Goal: Information Seeking & Learning: Check status

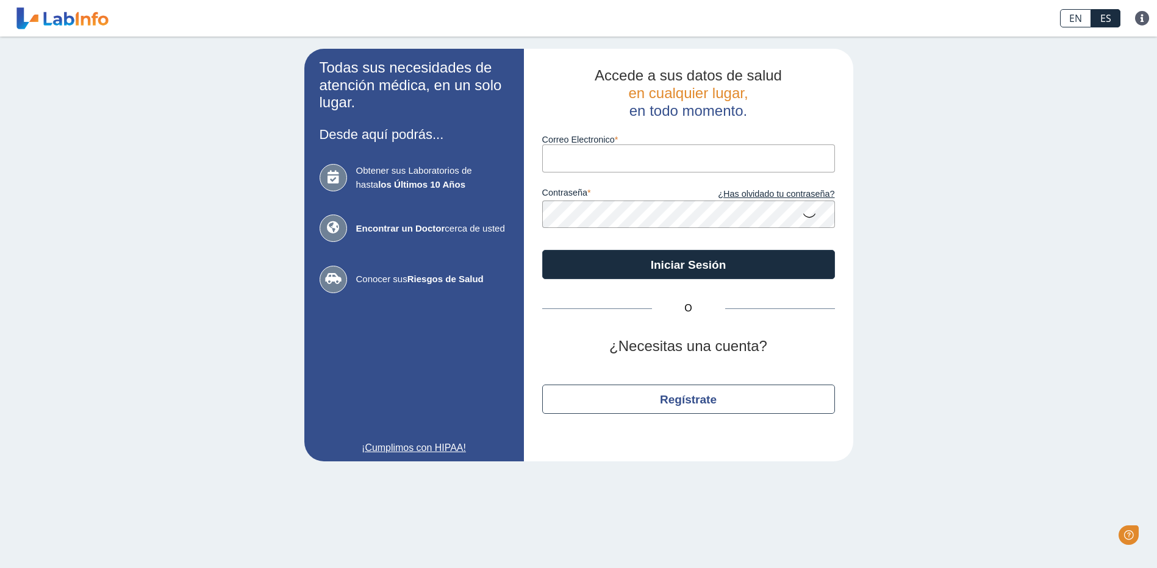
click at [585, 162] on input "Correo Electronico" at bounding box center [688, 158] width 293 height 27
click at [585, 160] on input "Correo Electronico" at bounding box center [688, 158] width 293 height 27
type input "[EMAIL_ADDRESS][DOMAIN_NAME]"
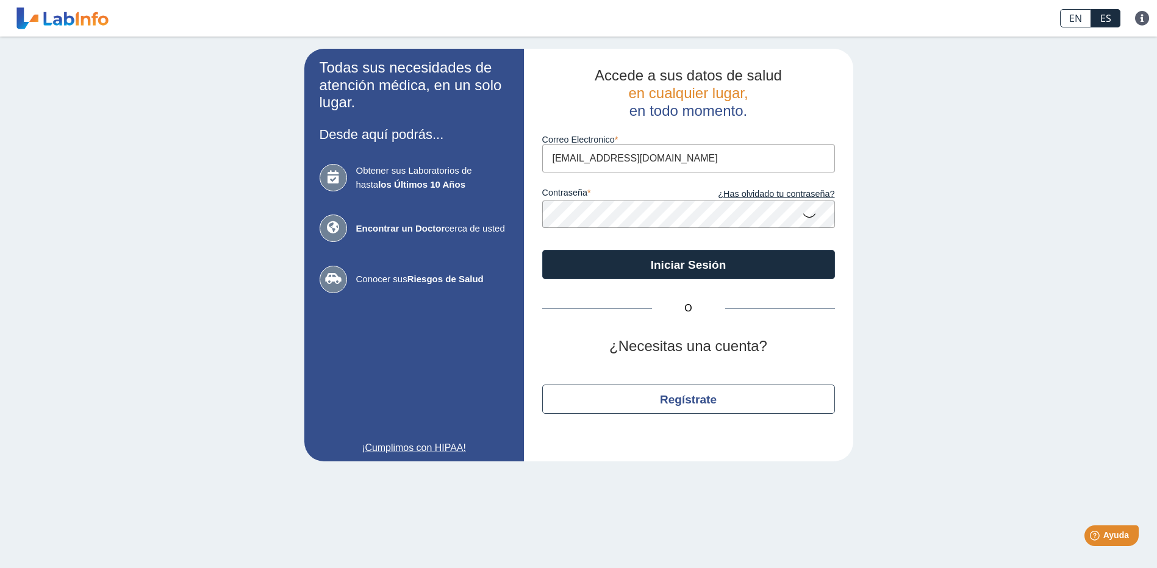
click at [542, 250] on button "Iniciar Sesión" at bounding box center [688, 264] width 293 height 29
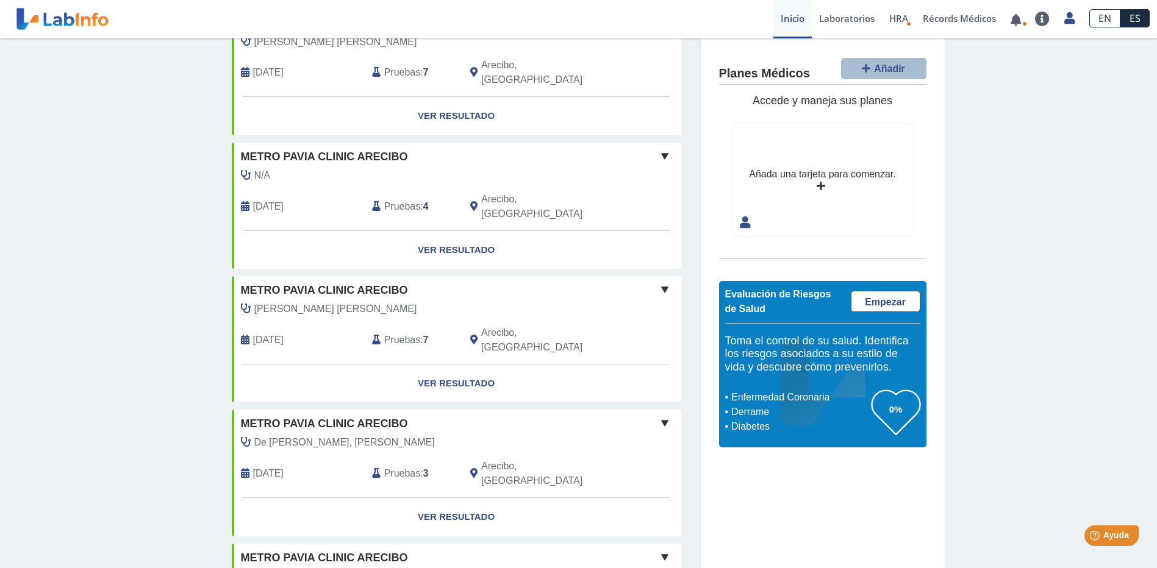
scroll to position [825, 0]
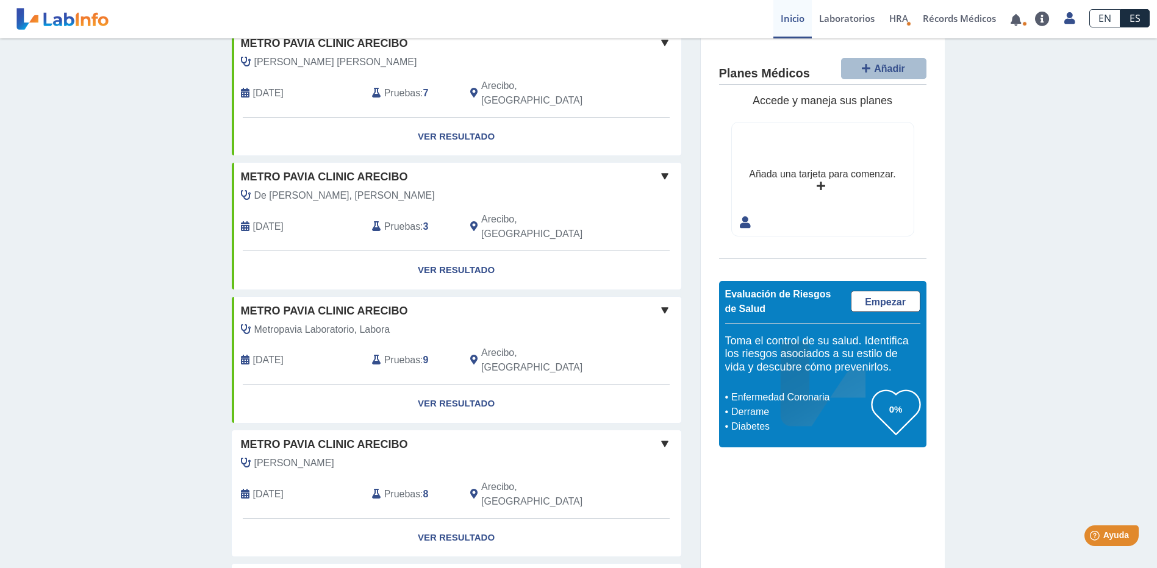
scroll to position [1068, 0]
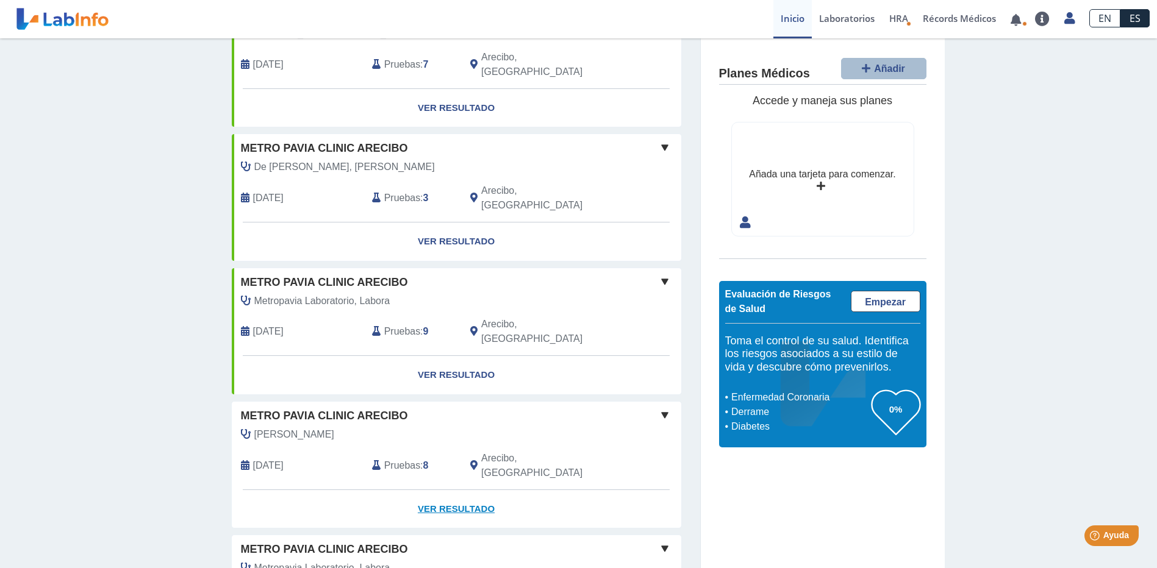
click at [455, 490] on link "Ver Resultado" at bounding box center [456, 509] width 449 height 38
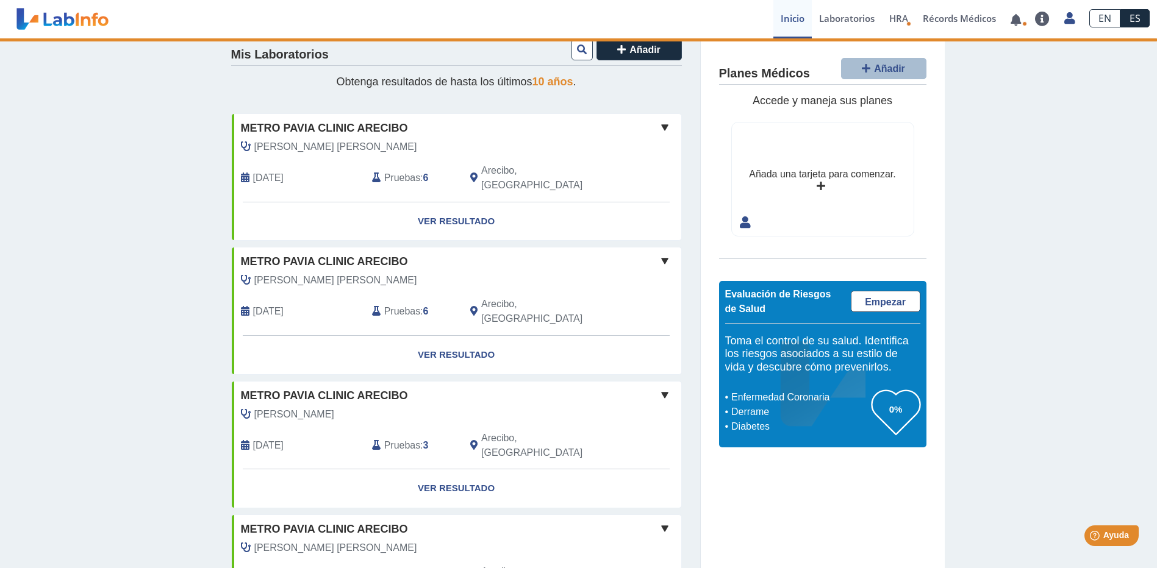
scroll to position [0, 0]
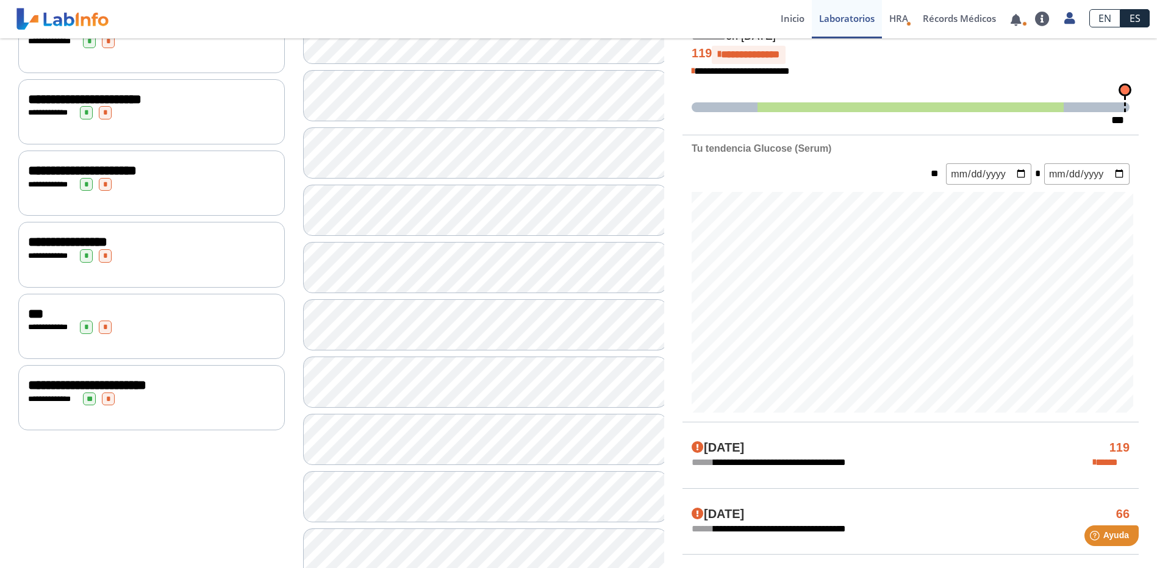
scroll to position [305, 0]
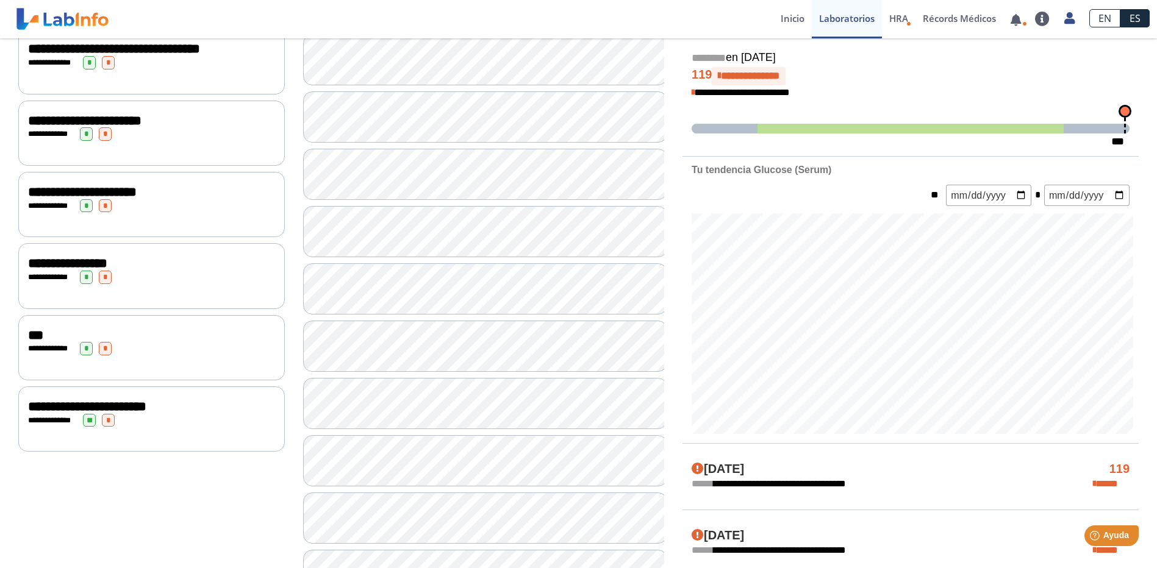
click at [18, 317] on div "**********" at bounding box center [151, 347] width 267 height 65
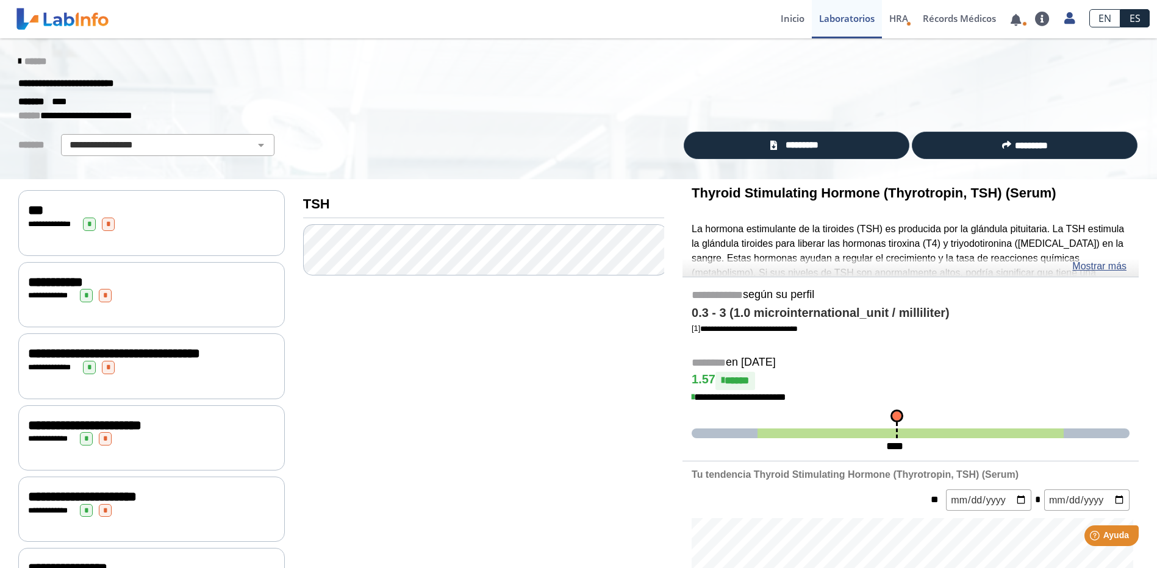
click at [1102, 266] on link "Mostrar más" at bounding box center [1099, 266] width 54 height 15
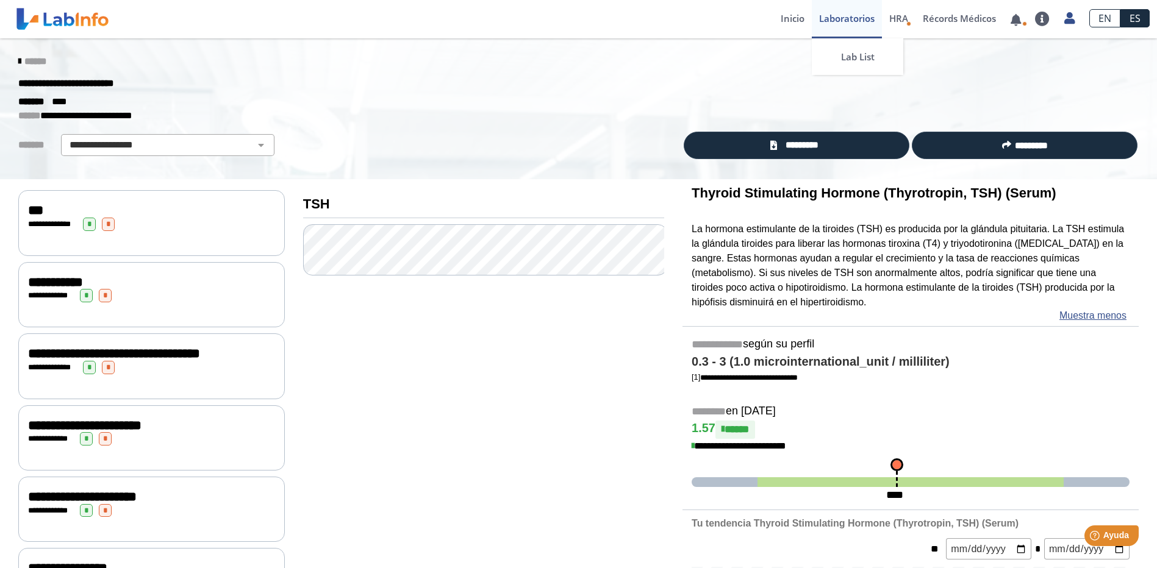
click at [834, 12] on link "Laboratorios" at bounding box center [847, 19] width 70 height 38
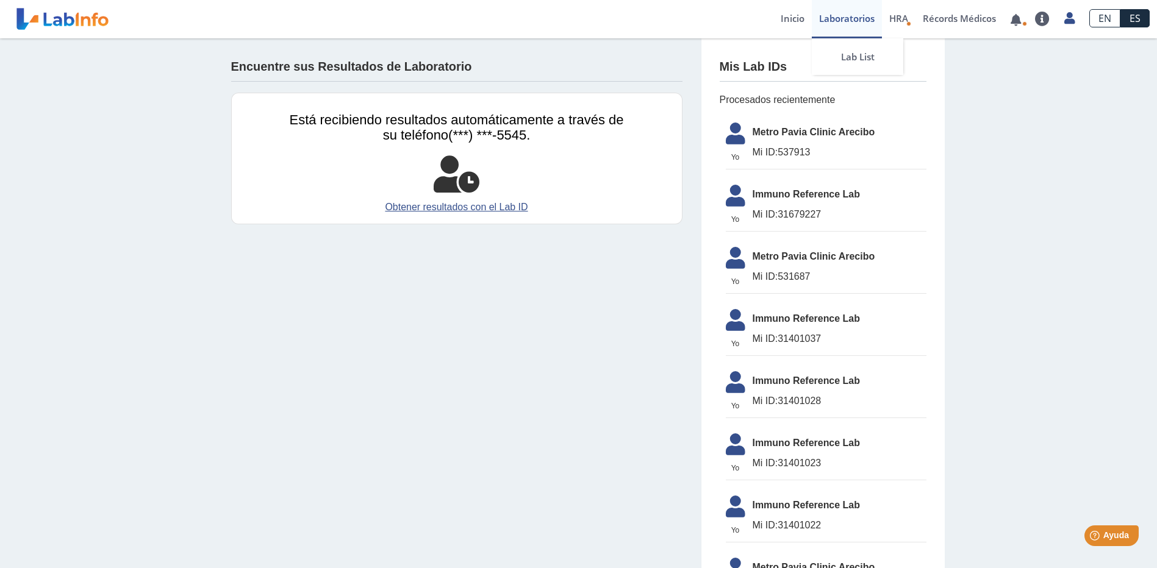
click at [848, 13] on link "Laboratorios" at bounding box center [847, 19] width 70 height 38
click at [446, 206] on link "Obtener resultados con el Lab ID" at bounding box center [457, 207] width 334 height 15
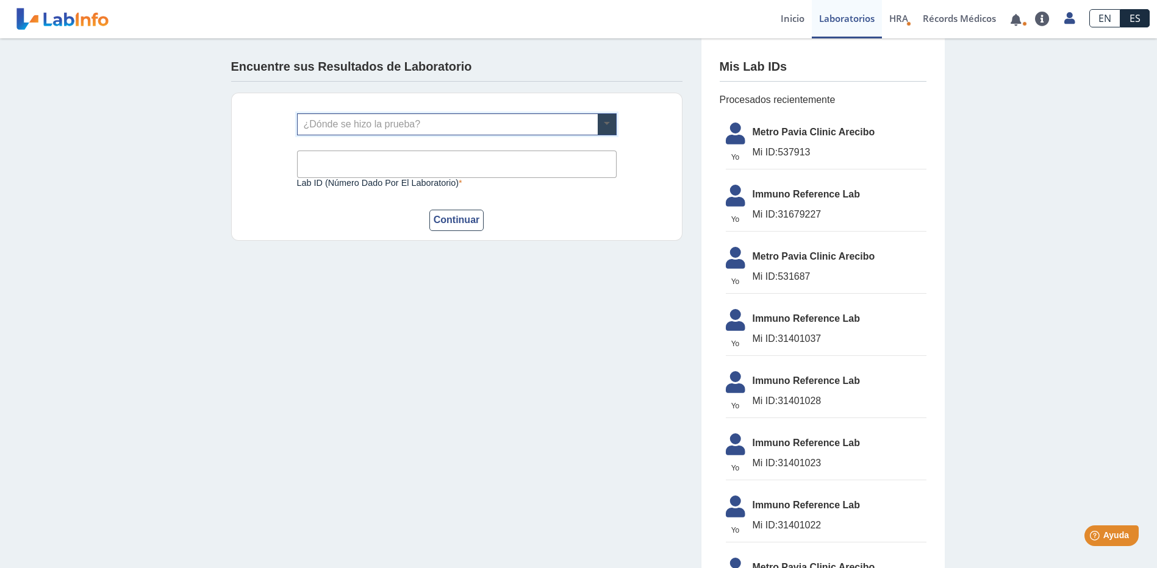
click at [602, 129] on span at bounding box center [607, 124] width 18 height 21
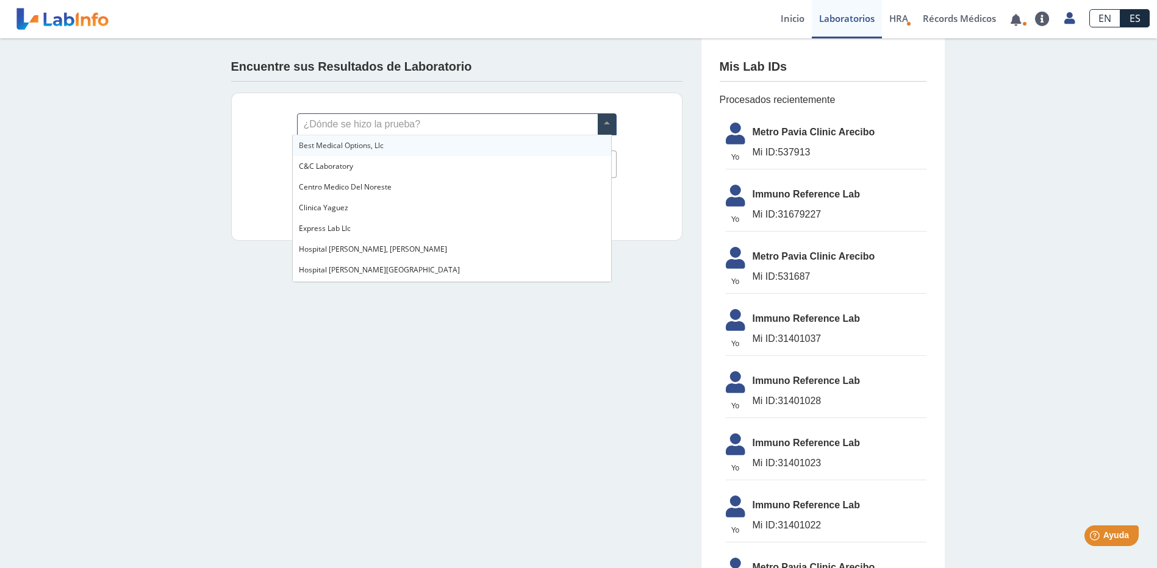
click at [557, 69] on div "Encuentre sus Resultados de Laboratorio" at bounding box center [456, 69] width 451 height 25
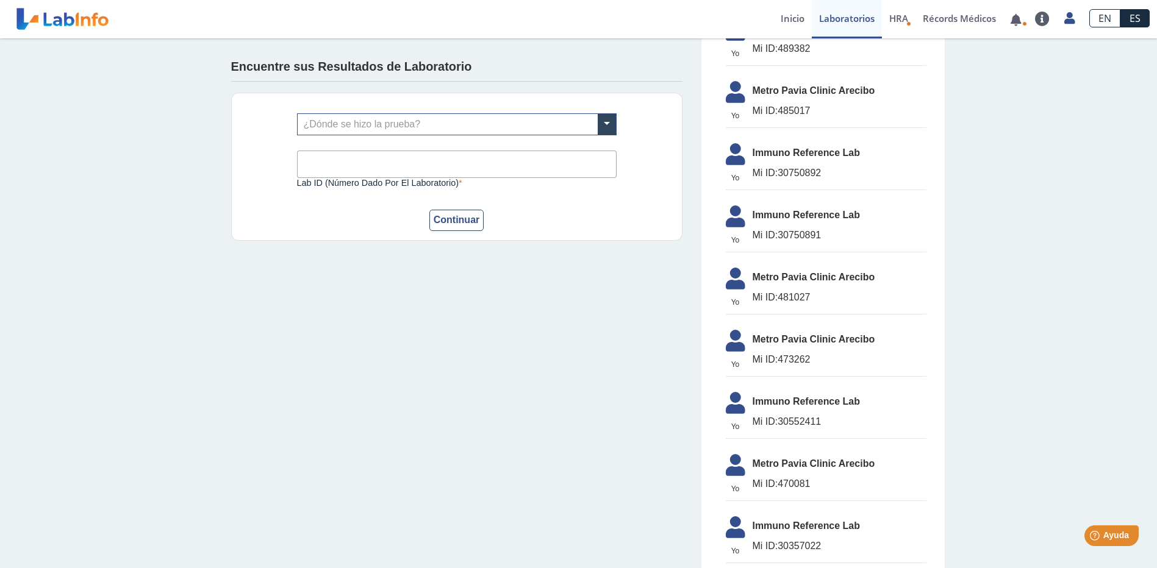
scroll to position [793, 0]
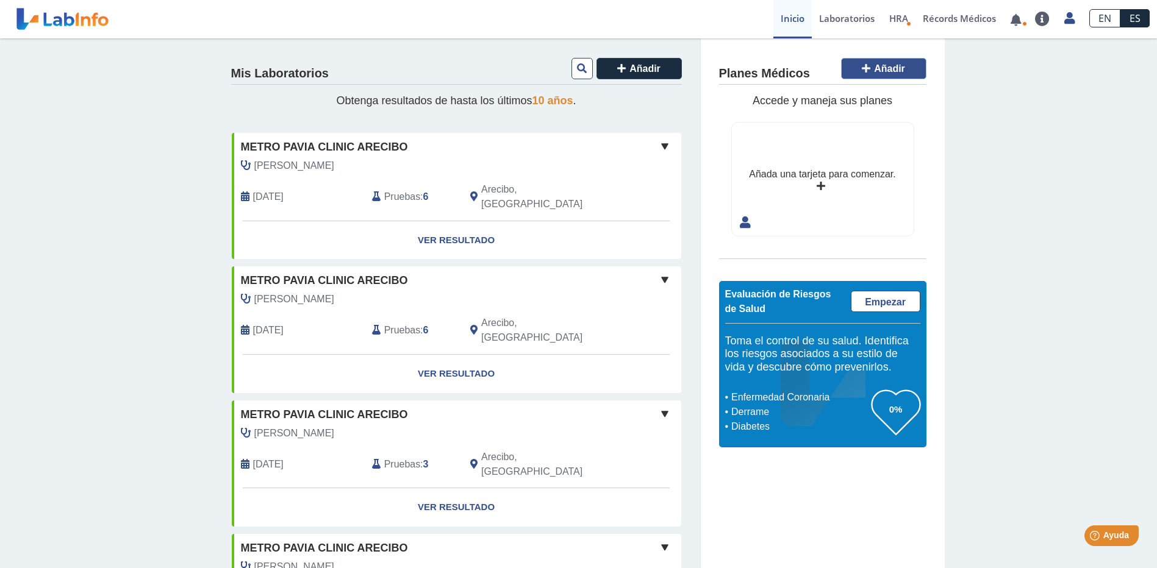
click at [884, 72] on span "Añadir" at bounding box center [889, 68] width 31 height 10
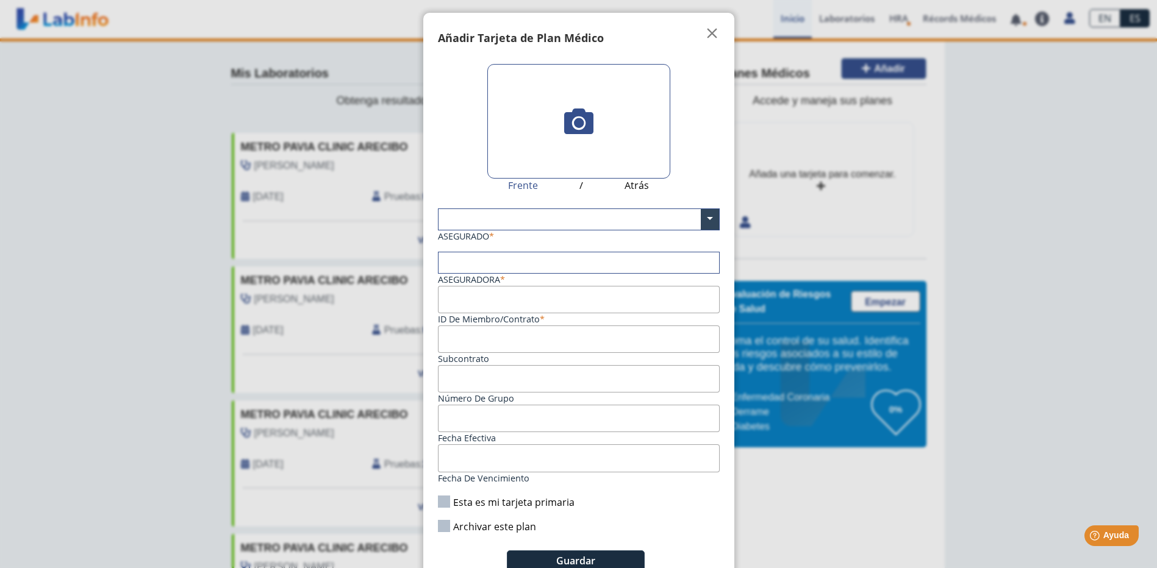
click at [884, 72] on ngb-modal-window "Tarjetas Añadir Tarjeta de Plan Médico  My Cards Frente / Atrás ASEGURADO × As…" at bounding box center [578, 284] width 1157 height 568
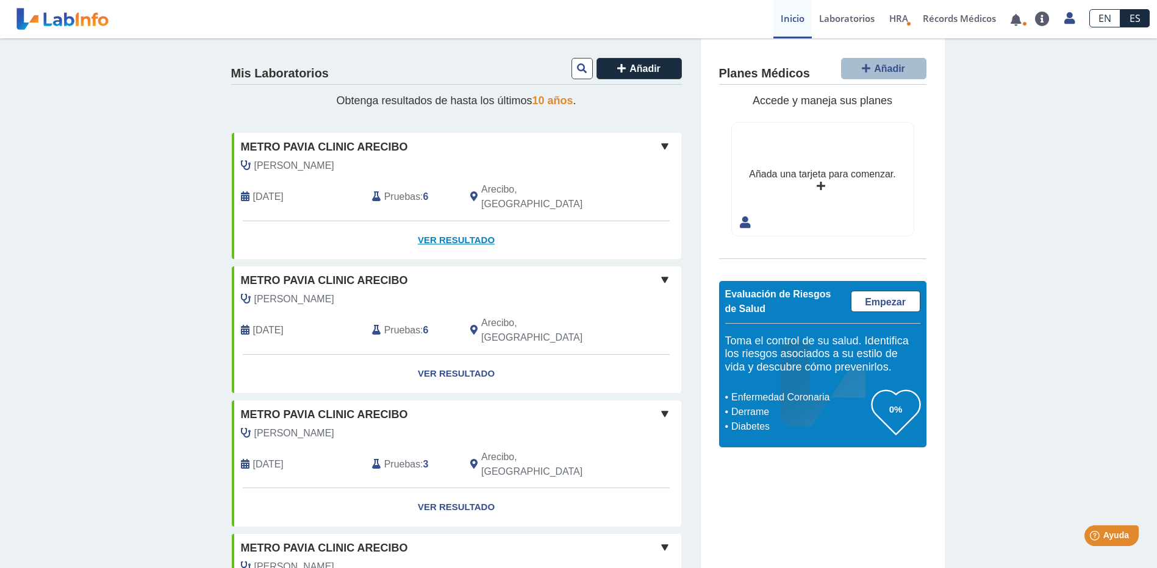
click at [456, 221] on link "Ver Resultado" at bounding box center [456, 240] width 449 height 38
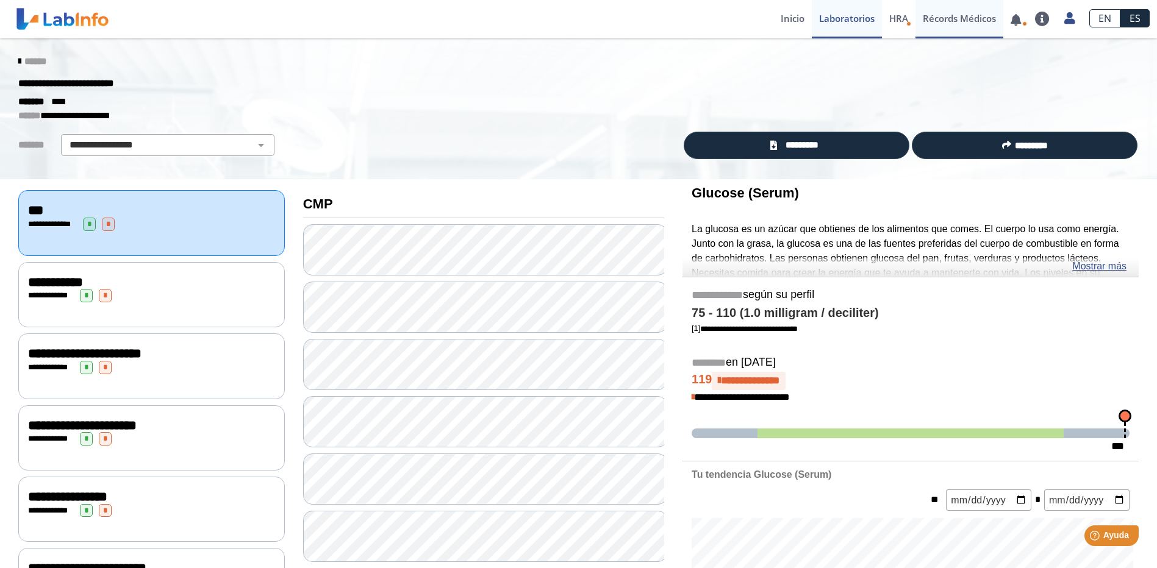
click at [953, 20] on link "Récords Médicos" at bounding box center [959, 19] width 88 height 38
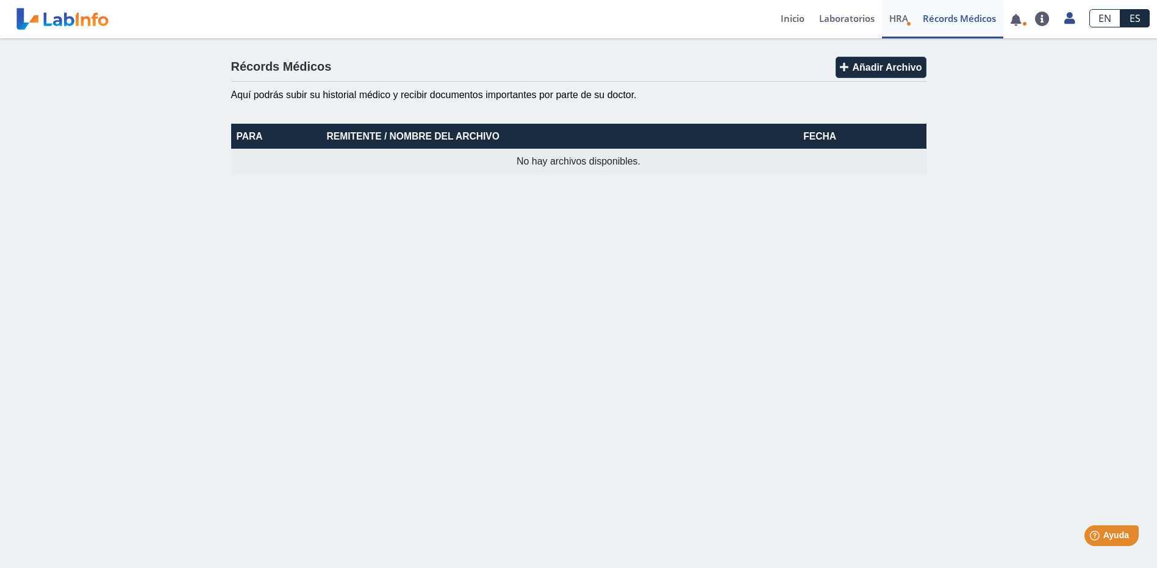
click at [902, 20] on span "HRA" at bounding box center [898, 18] width 19 height 12
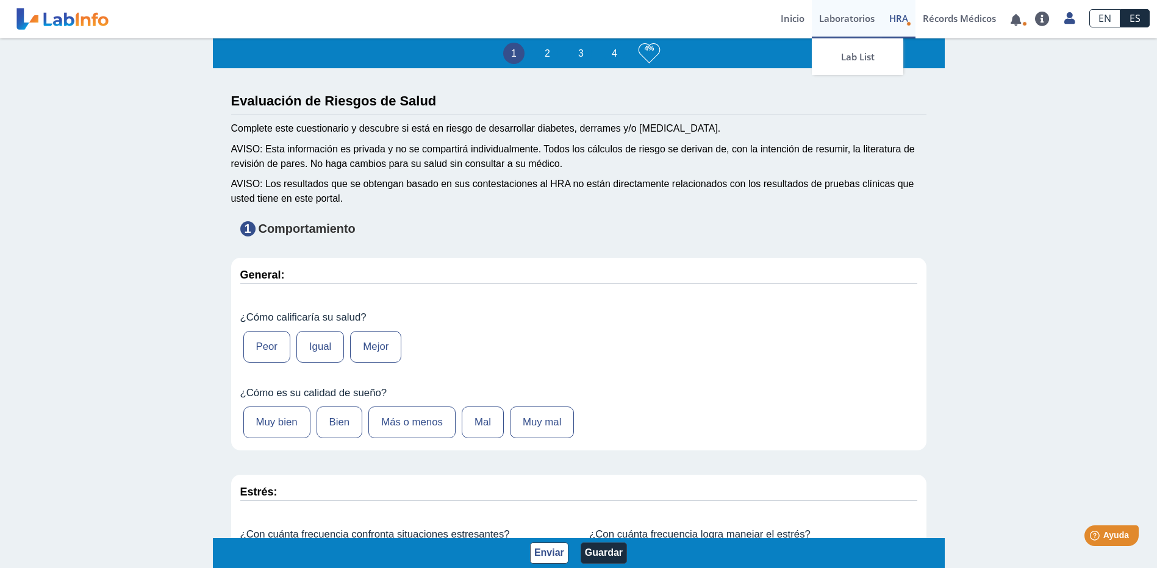
click at [852, 15] on link "Laboratorios" at bounding box center [847, 19] width 70 height 38
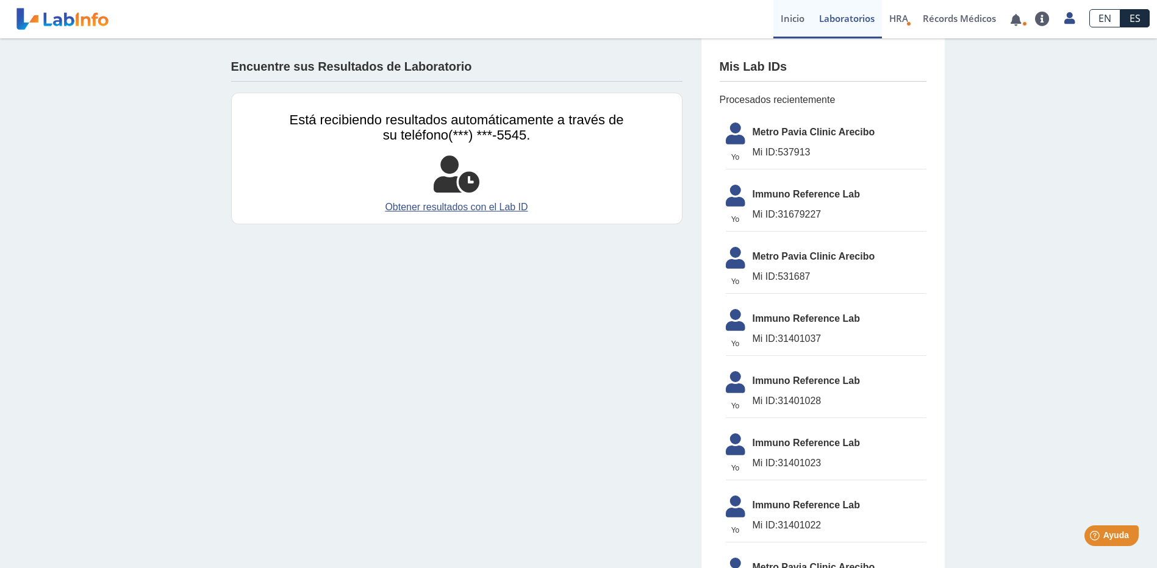
click at [782, 13] on link "Inicio" at bounding box center [792, 19] width 38 height 38
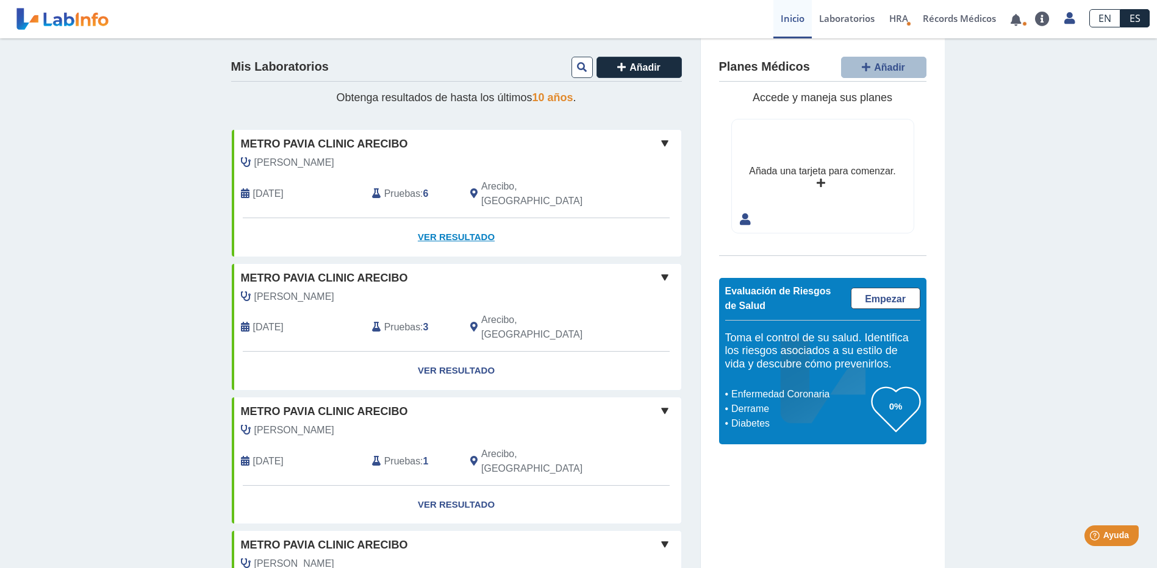
click at [436, 218] on link "Ver Resultado" at bounding box center [456, 237] width 449 height 38
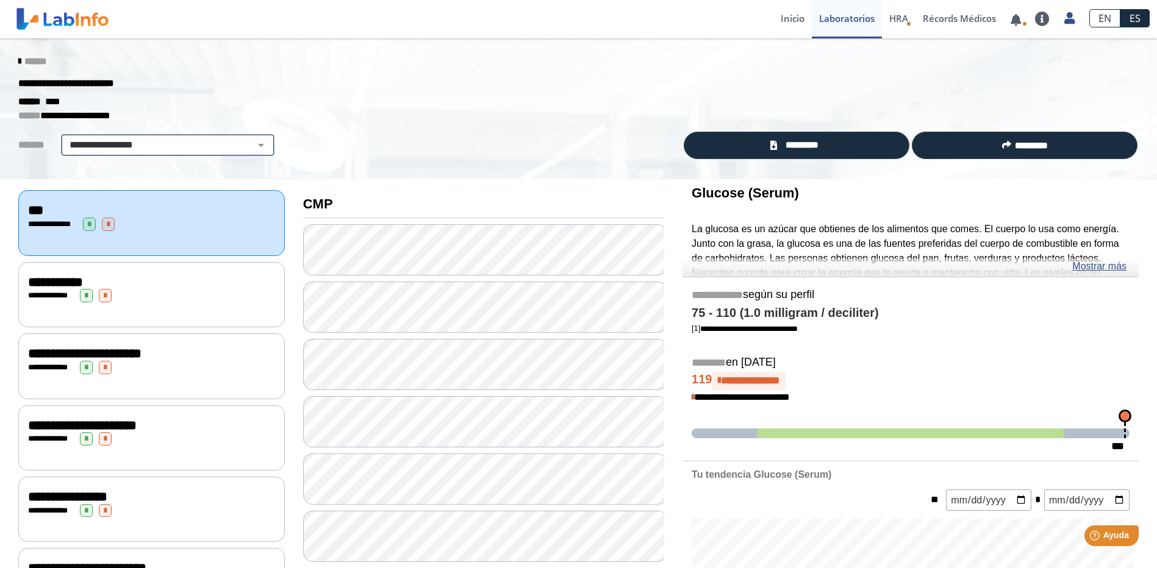
click at [251, 146] on select "**********" at bounding box center [168, 145] width 206 height 15
click at [249, 141] on select "**********" at bounding box center [168, 145] width 206 height 15
select select "**********"
click at [65, 138] on select "**********" at bounding box center [168, 145] width 206 height 15
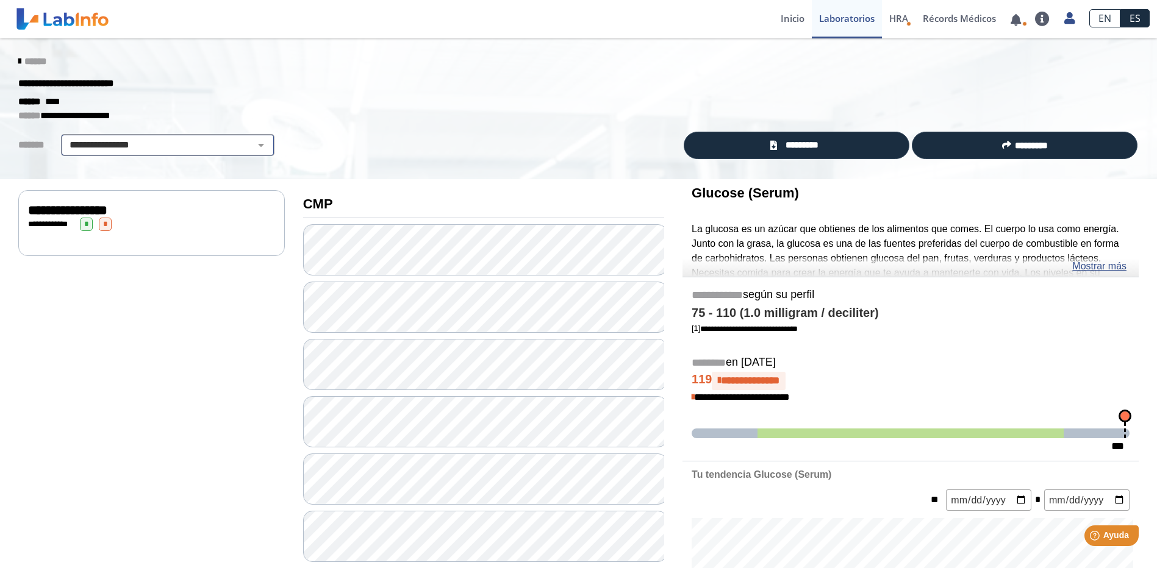
click at [249, 140] on select "**********" at bounding box center [168, 145] width 206 height 15
select select
click at [65, 138] on select "**********" at bounding box center [168, 145] width 206 height 15
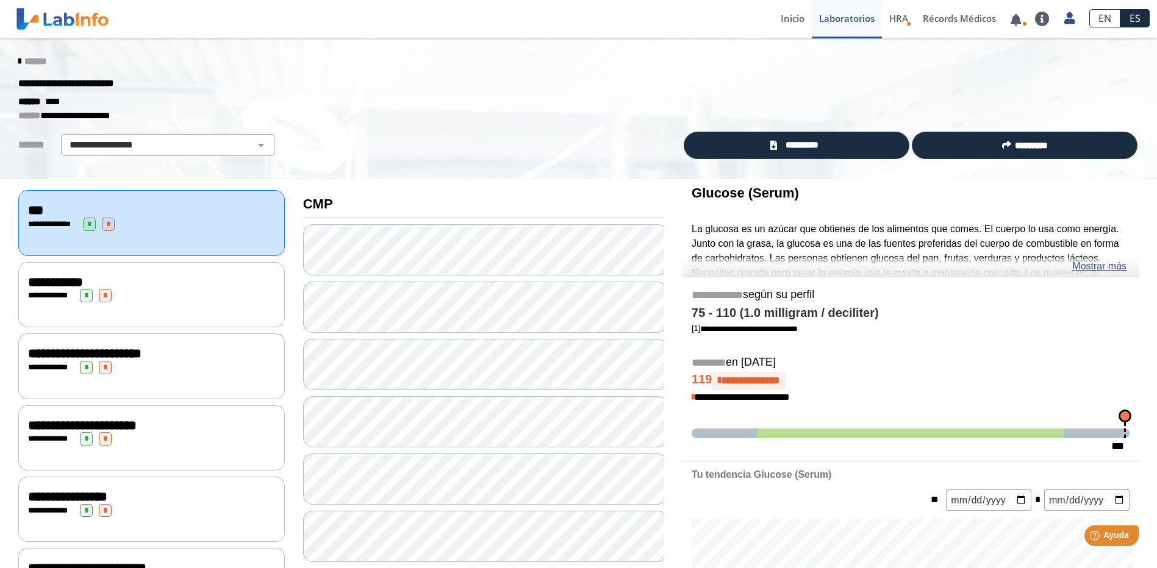
click at [361, 124] on div "**********" at bounding box center [578, 108] width 1157 height 141
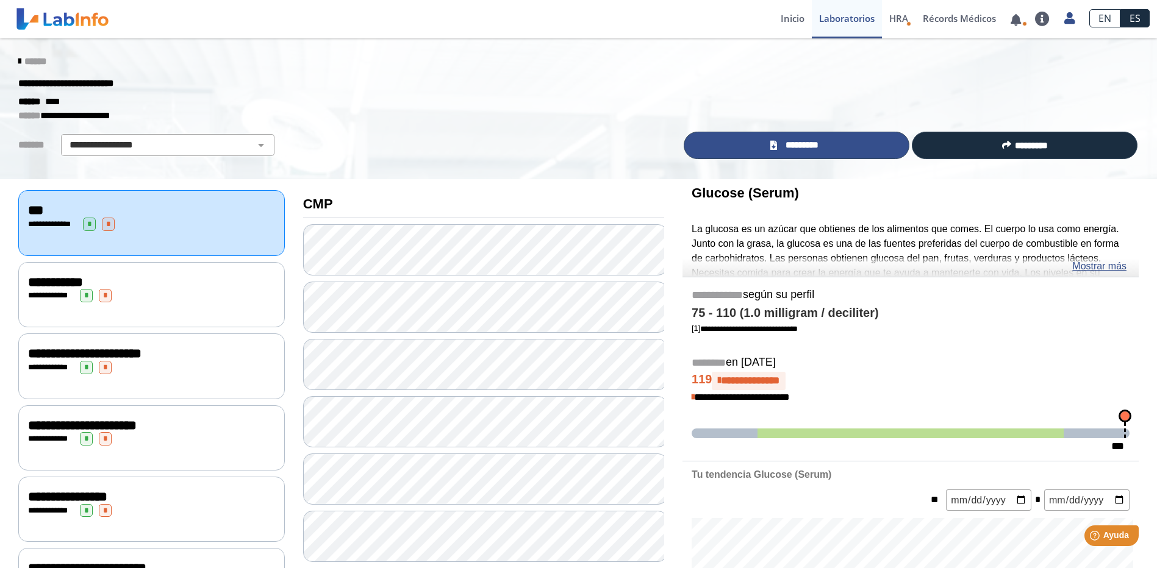
click at [781, 147] on span "*********" at bounding box center [802, 145] width 42 height 14
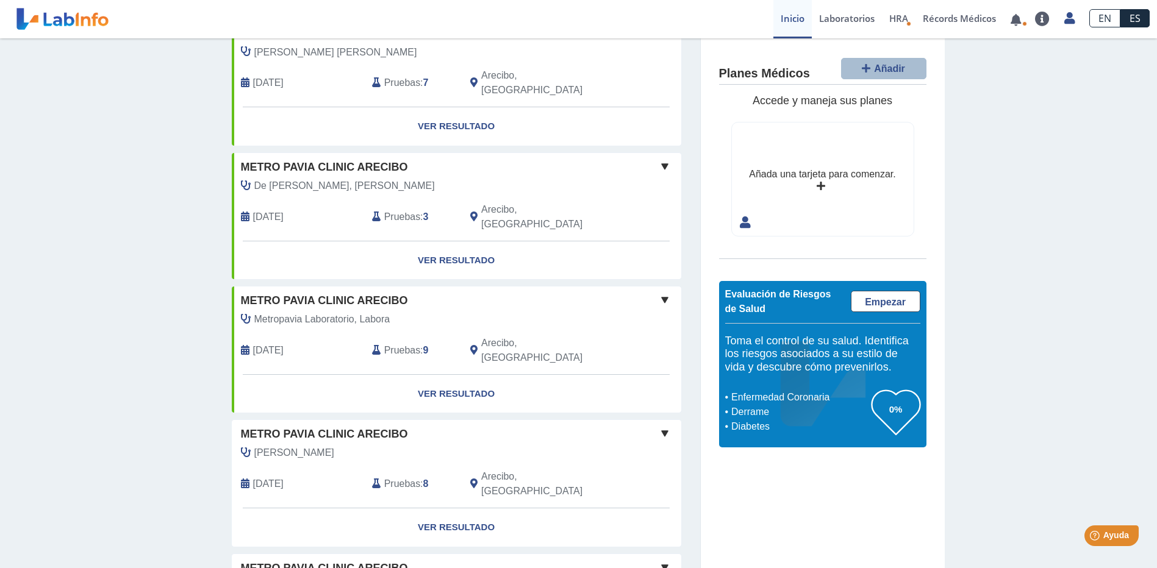
scroll to position [825, 0]
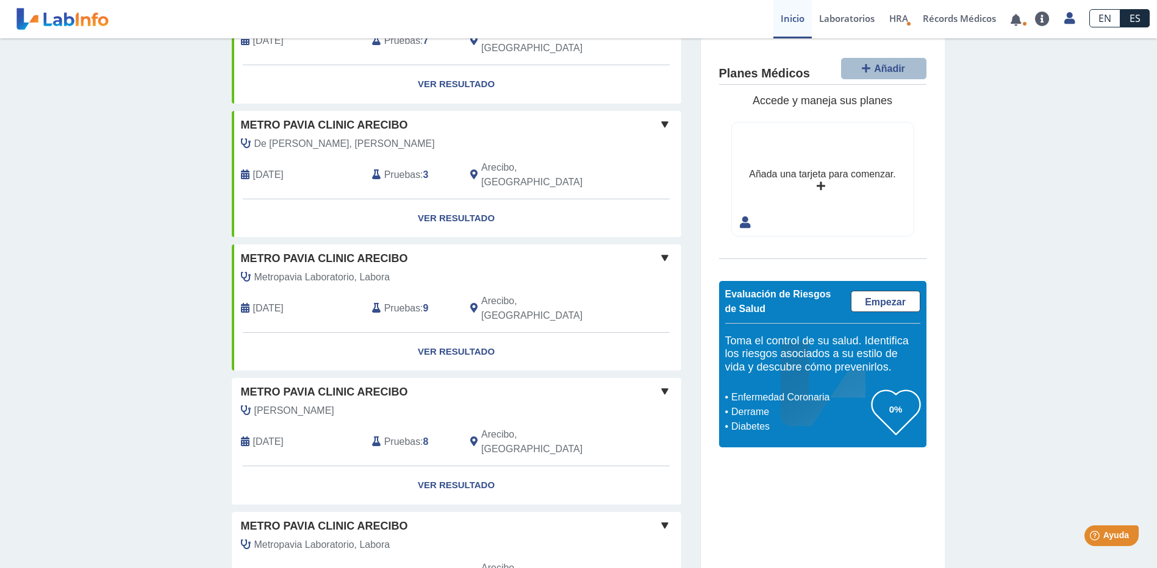
click at [384, 404] on div "Aldiva Hernandez, Nelson Aug 21, 2025 Pruebas : 8 Arecibo, PR" at bounding box center [429, 435] width 412 height 62
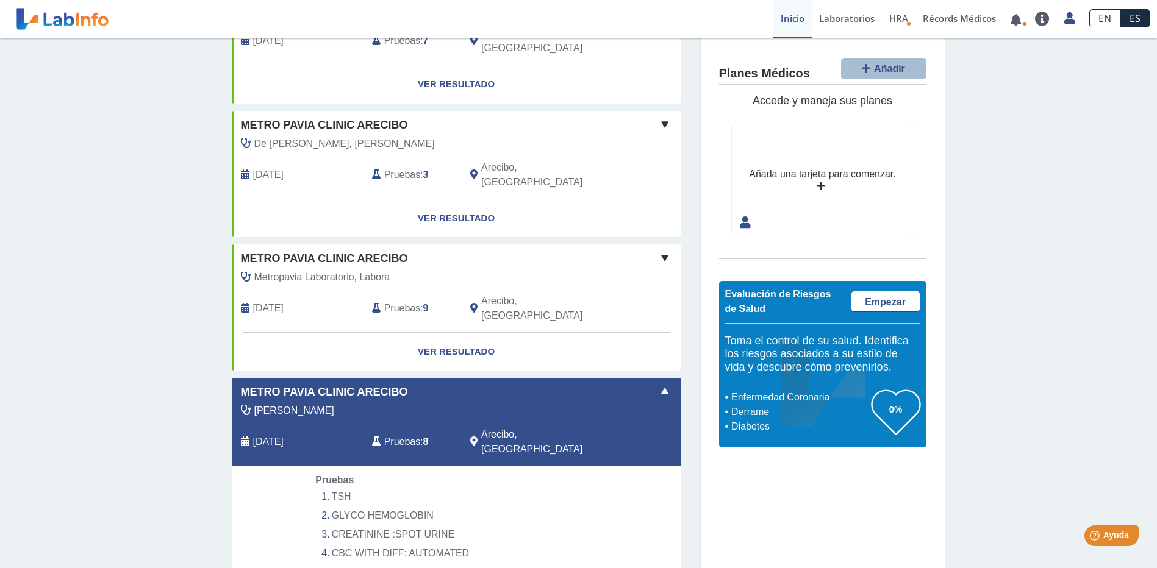
click at [478, 404] on div "[PERSON_NAME]" at bounding box center [429, 411] width 394 height 15
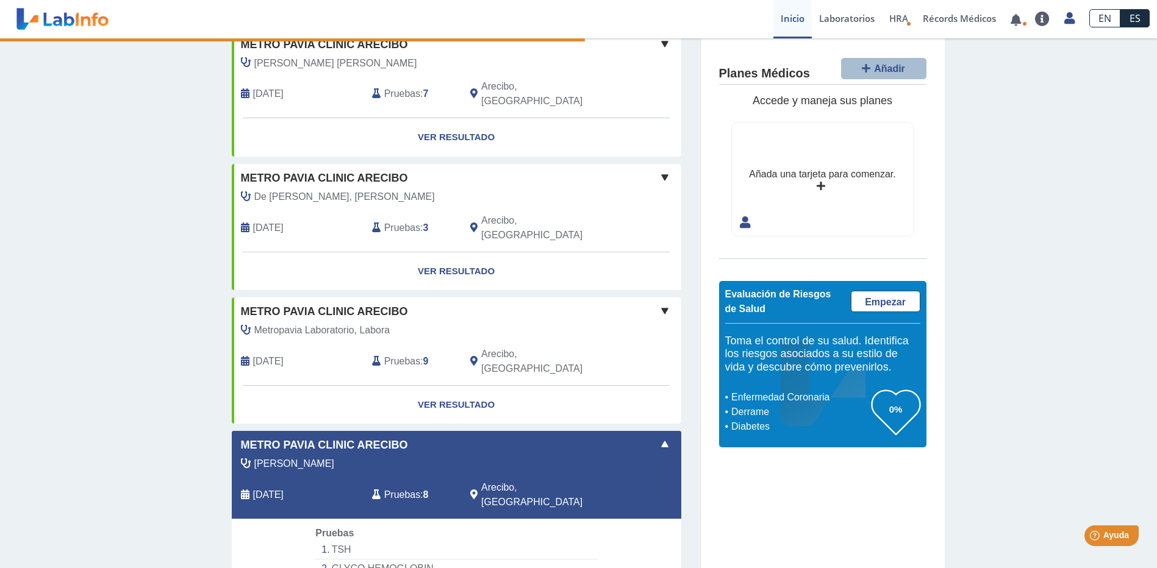
scroll to position [793, 0]
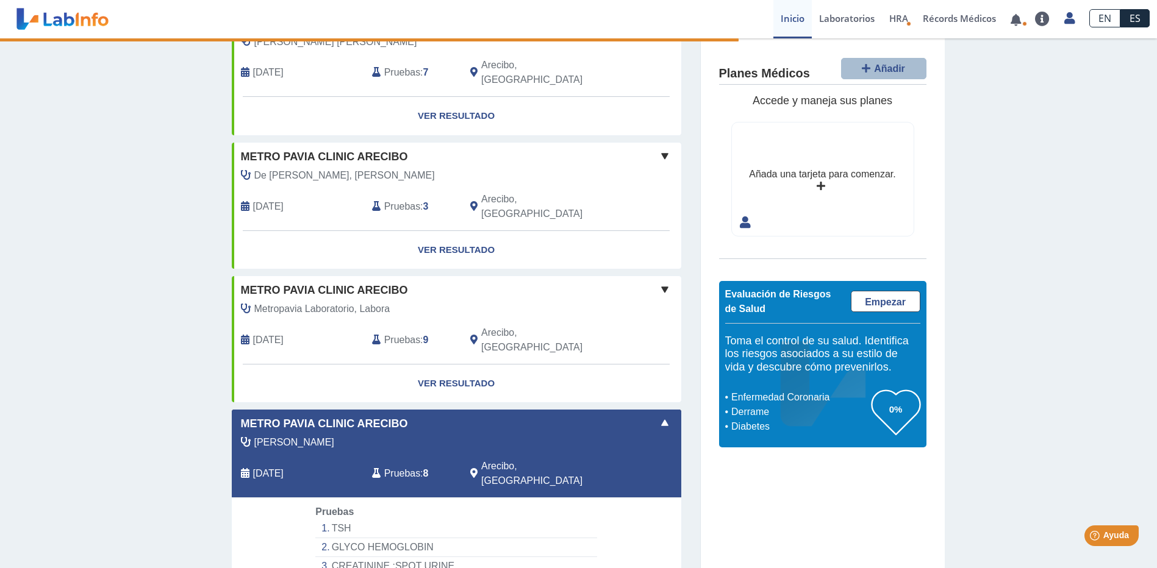
click at [393, 467] on span "Pruebas" at bounding box center [402, 474] width 36 height 15
click at [254, 416] on span "Metro Pavia Clinic Arecibo" at bounding box center [324, 424] width 167 height 16
click at [342, 520] on li "TSH" at bounding box center [455, 529] width 281 height 19
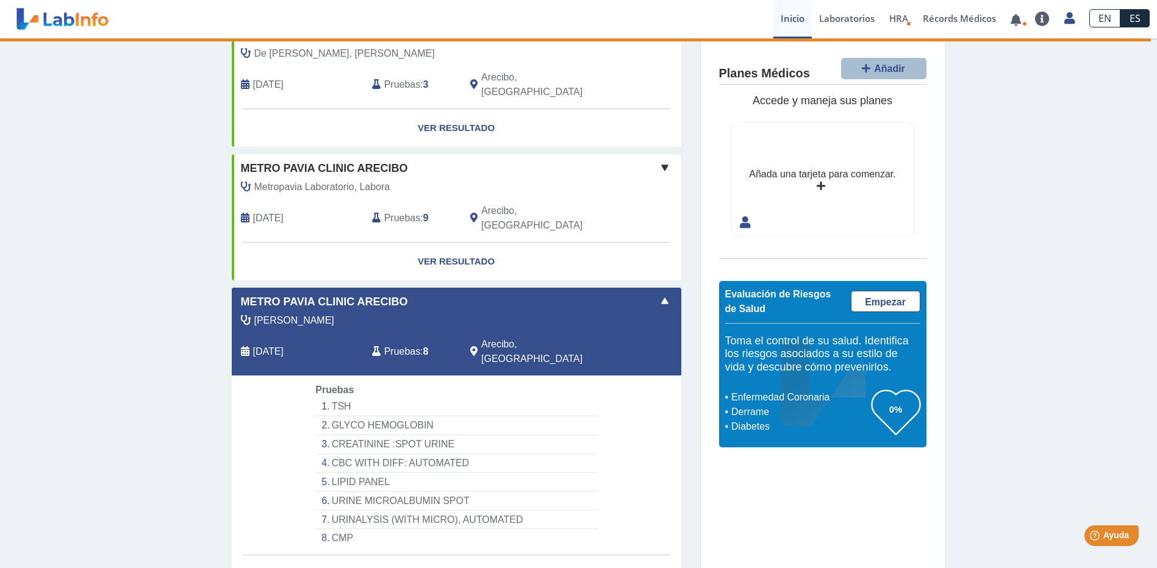
click at [424, 556] on link "Ver Resultado" at bounding box center [456, 575] width 449 height 38
click at [450, 556] on link "Ver Resultado" at bounding box center [456, 575] width 449 height 38
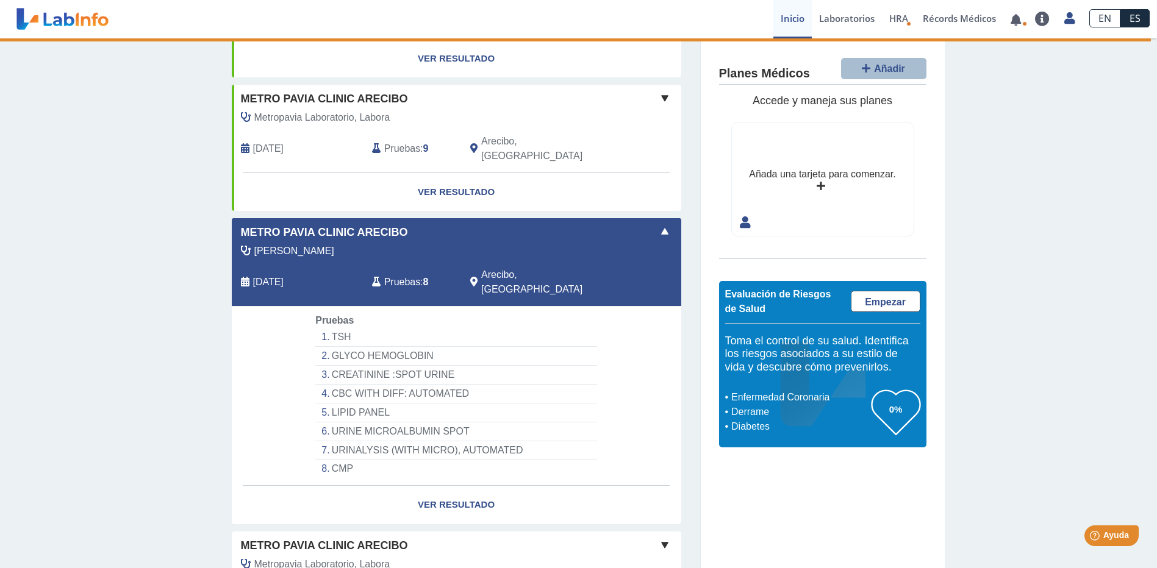
scroll to position [1004, 0]
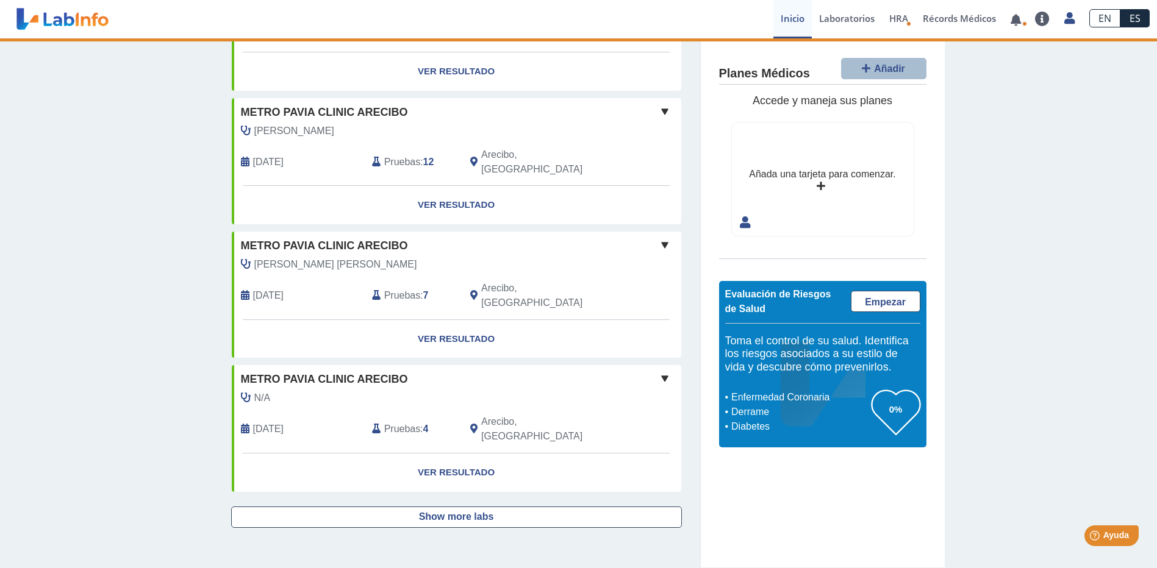
scroll to position [825, 0]
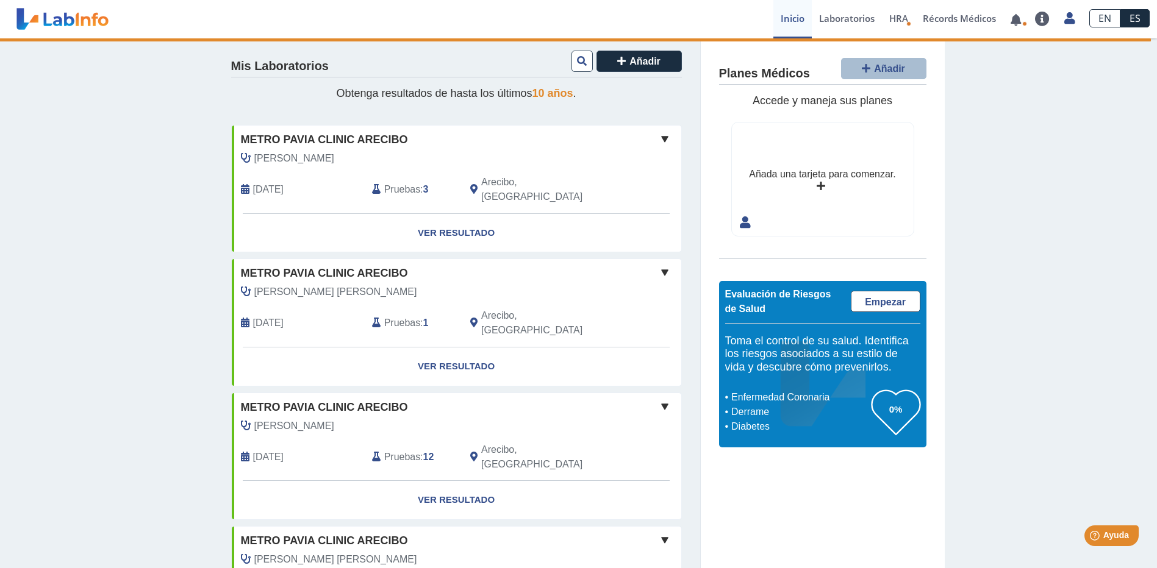
scroll to position [0, 0]
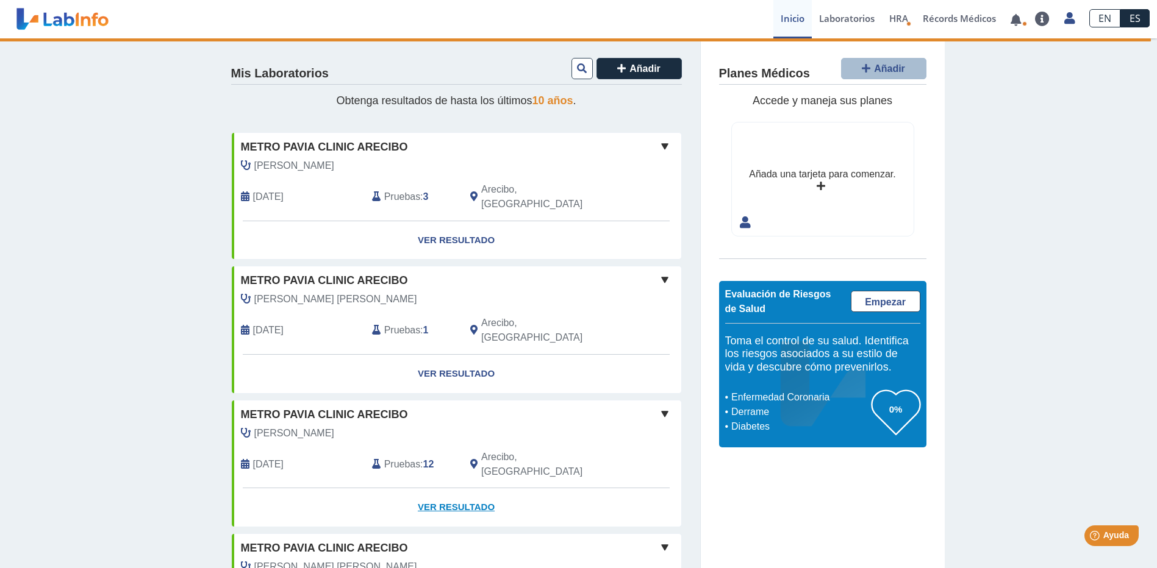
click at [459, 489] on link "Ver Resultado" at bounding box center [456, 508] width 449 height 38
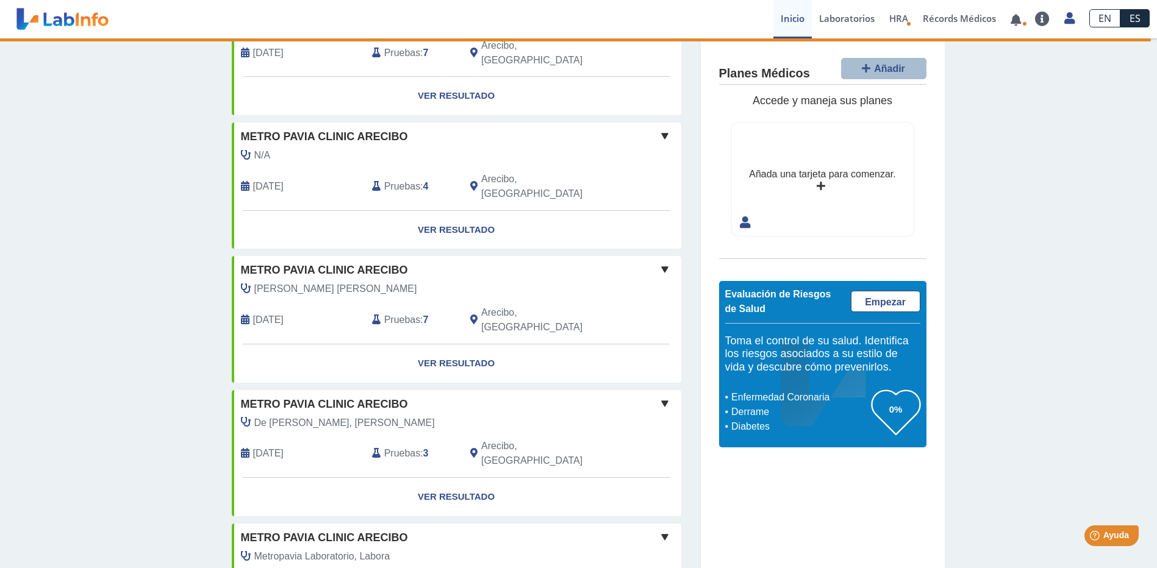
scroll to position [427, 0]
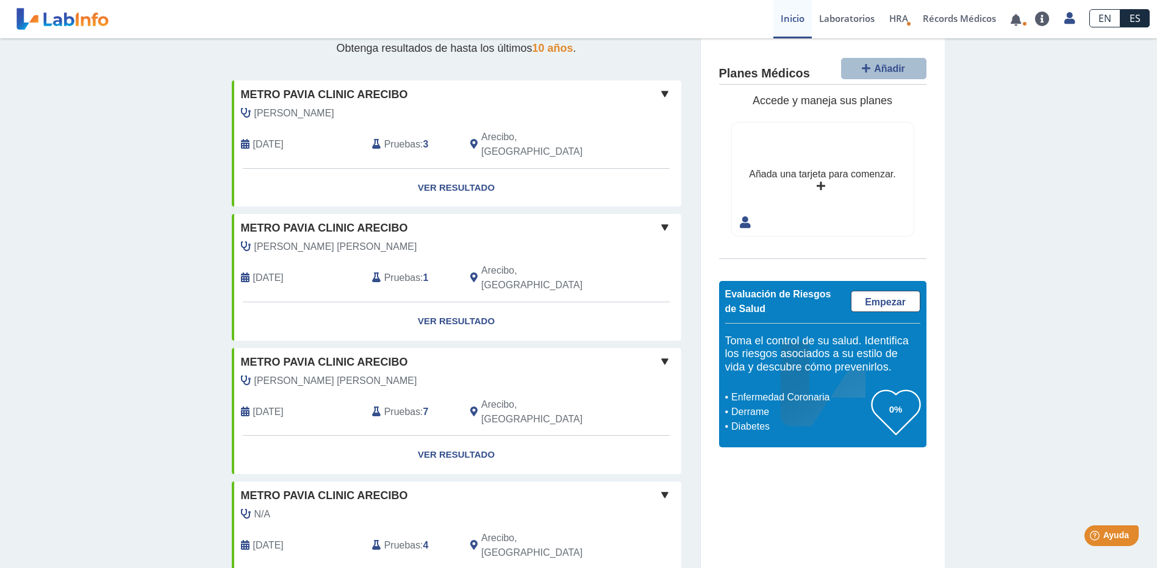
scroll to position [183, 0]
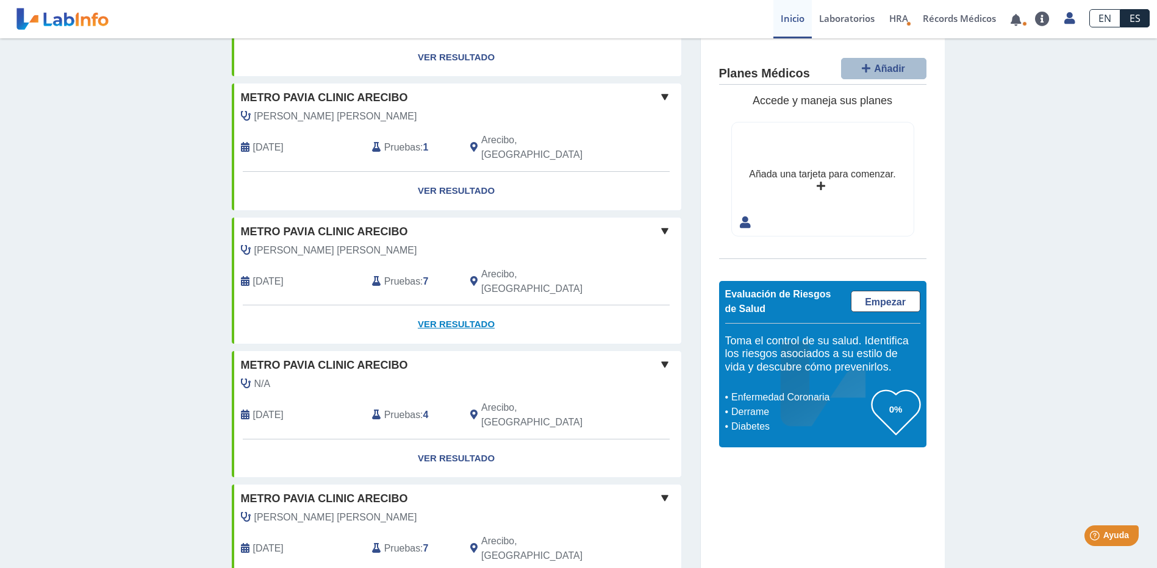
click at [446, 306] on link "Ver Resultado" at bounding box center [456, 325] width 449 height 38
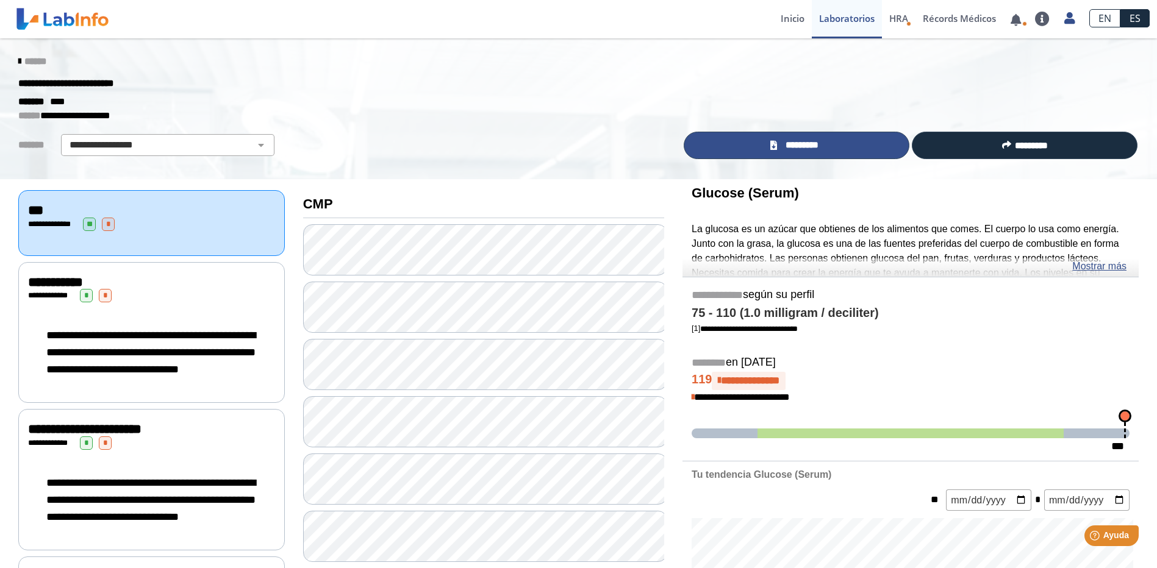
click at [800, 145] on span "*********" at bounding box center [802, 145] width 42 height 14
